Goal: Transaction & Acquisition: Purchase product/service

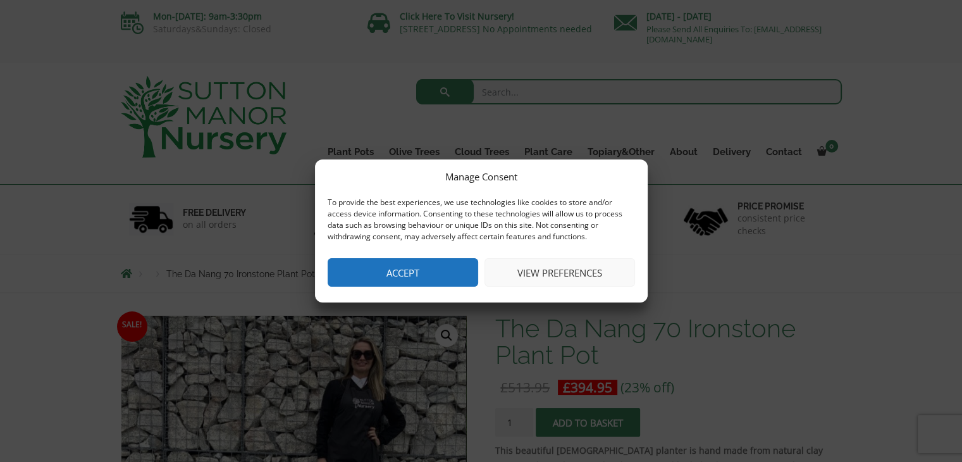
click at [458, 268] on button "Accept" at bounding box center [403, 272] width 151 height 28
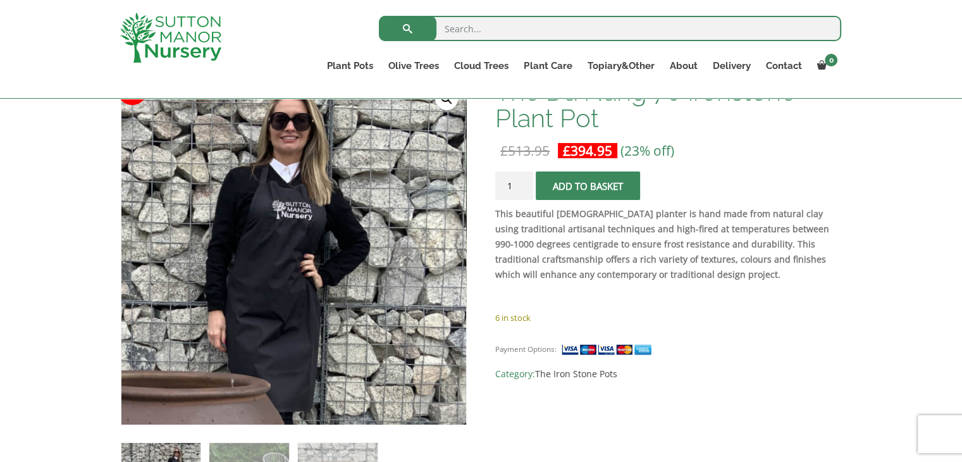
scroll to position [253, 0]
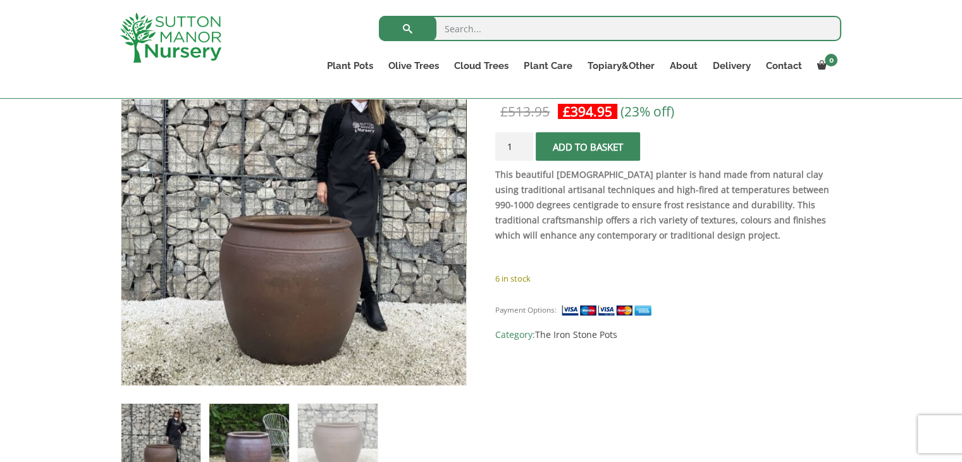
click at [266, 434] on img at bounding box center [248, 442] width 79 height 79
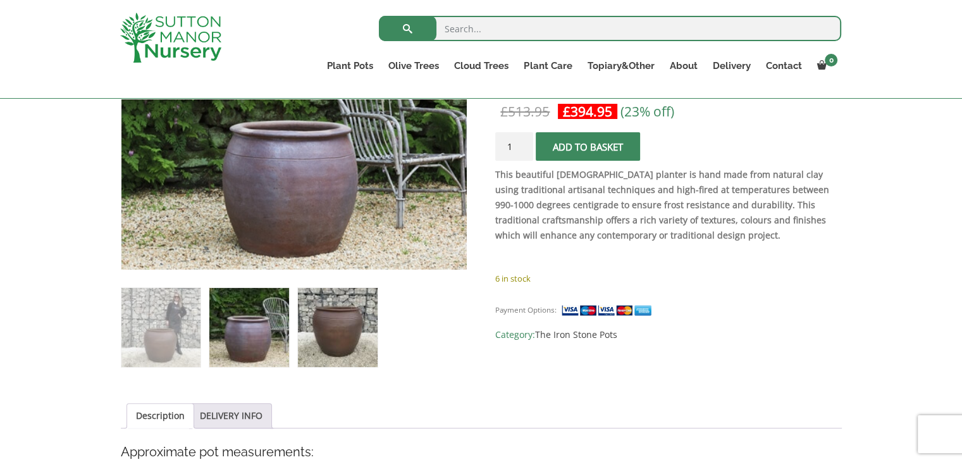
click at [333, 357] on img at bounding box center [337, 327] width 79 height 79
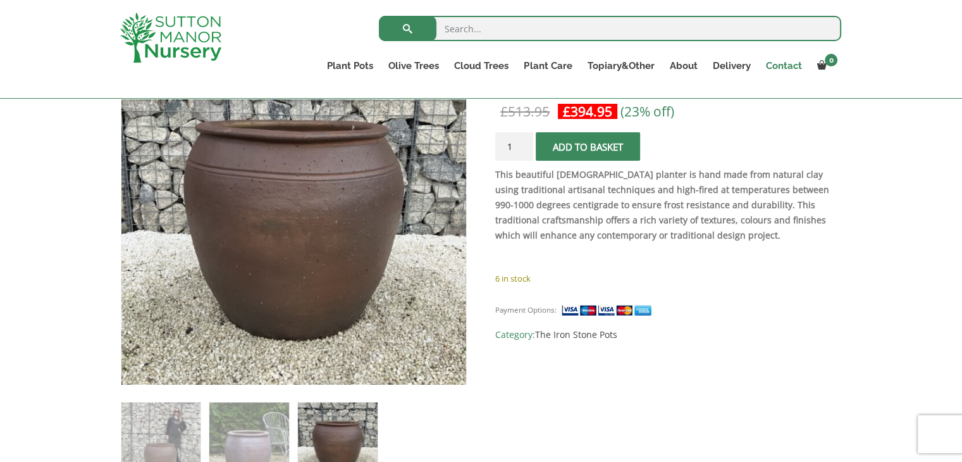
click at [777, 66] on link "Contact" at bounding box center [783, 66] width 51 height 18
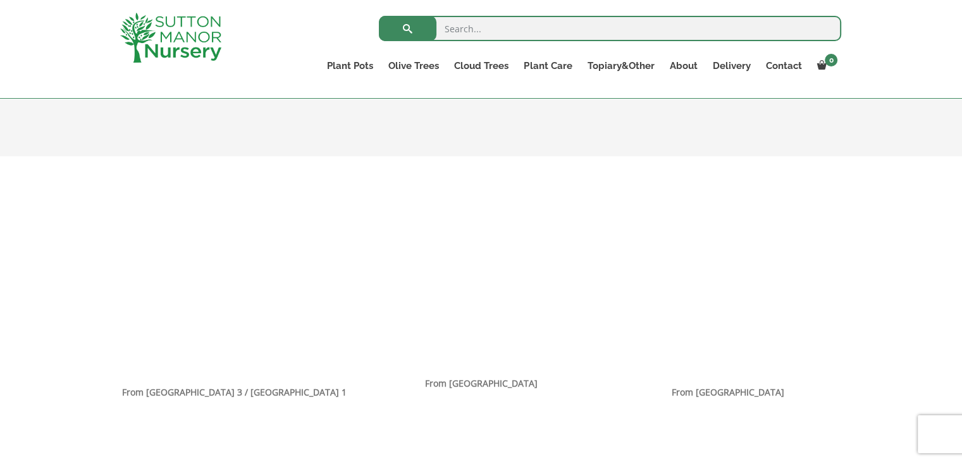
scroll to position [696, 0]
